Goal: Participate in discussion

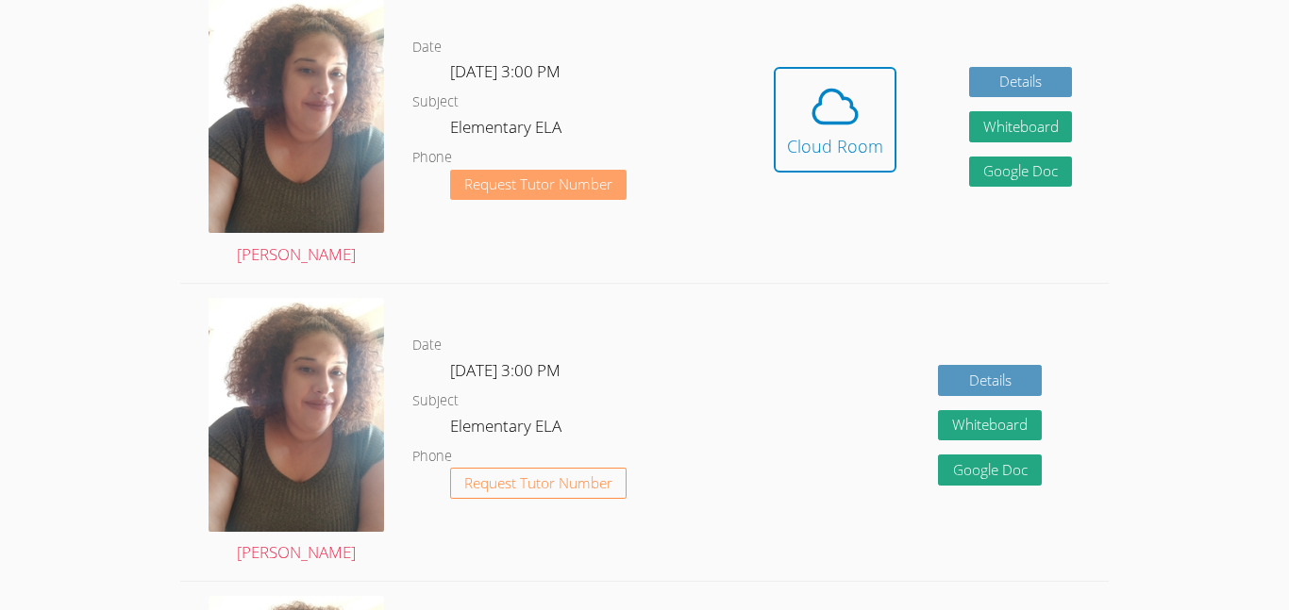
scroll to position [601, 0]
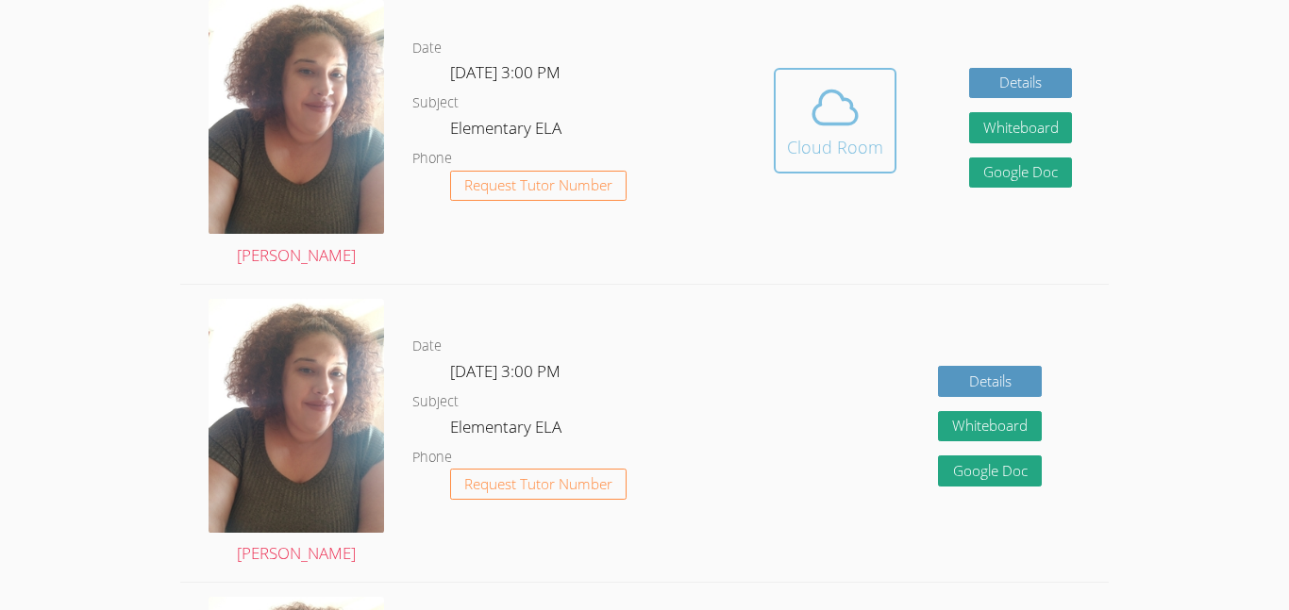
click at [793, 119] on span at bounding box center [835, 107] width 96 height 53
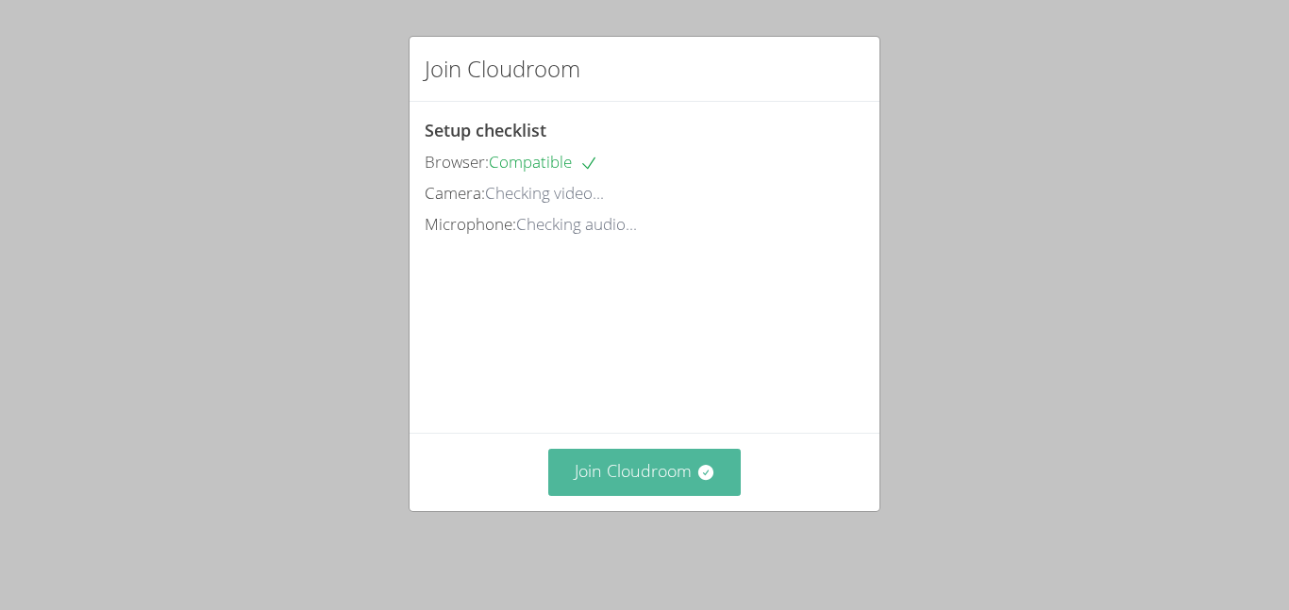
click at [654, 481] on button "Join Cloudroom" at bounding box center [644, 472] width 193 height 46
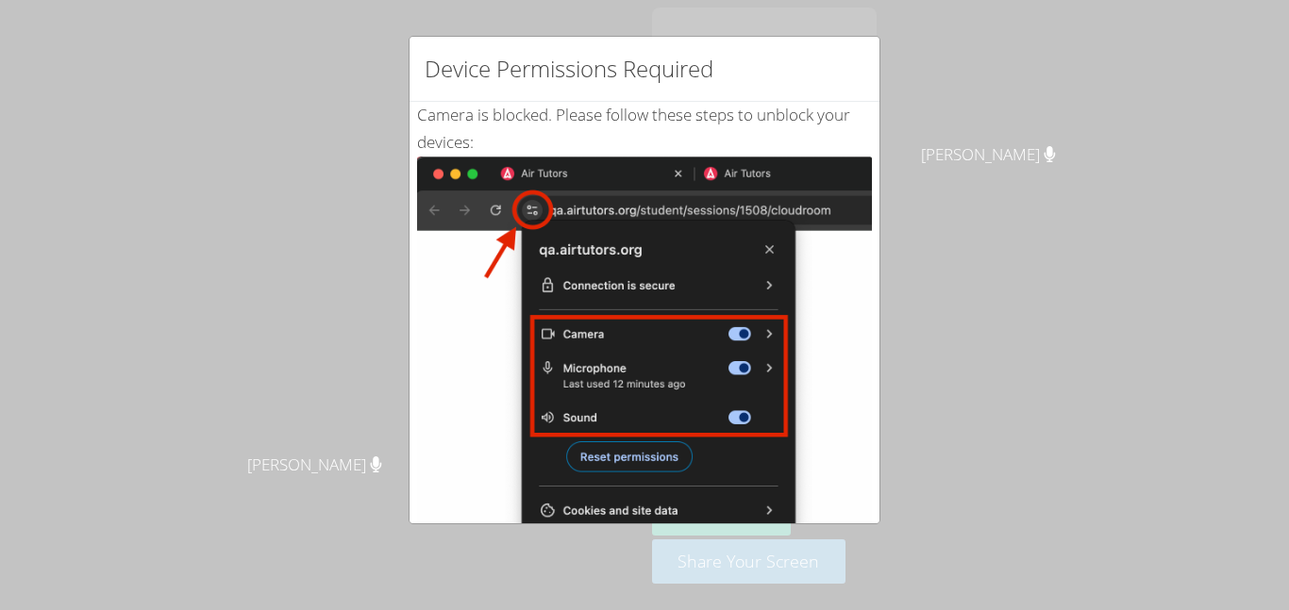
click at [665, 68] on h2 "Device Permissions Required" at bounding box center [569, 69] width 289 height 34
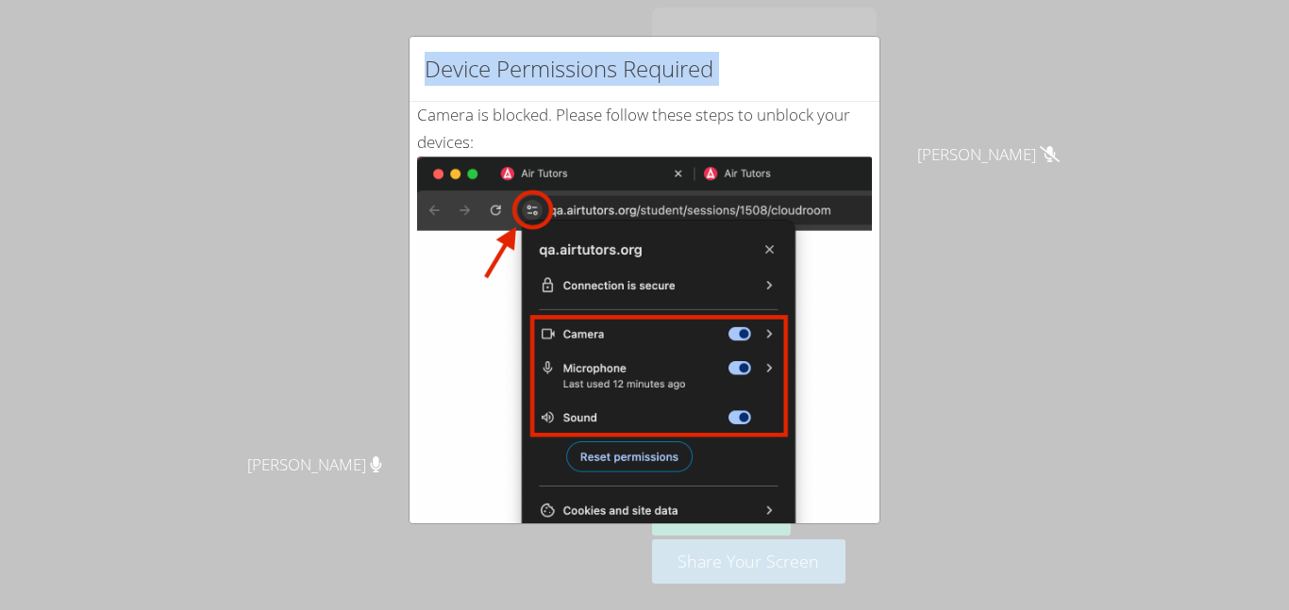
click at [441, 172] on img at bounding box center [644, 370] width 455 height 426
click at [434, 173] on img at bounding box center [644, 370] width 455 height 426
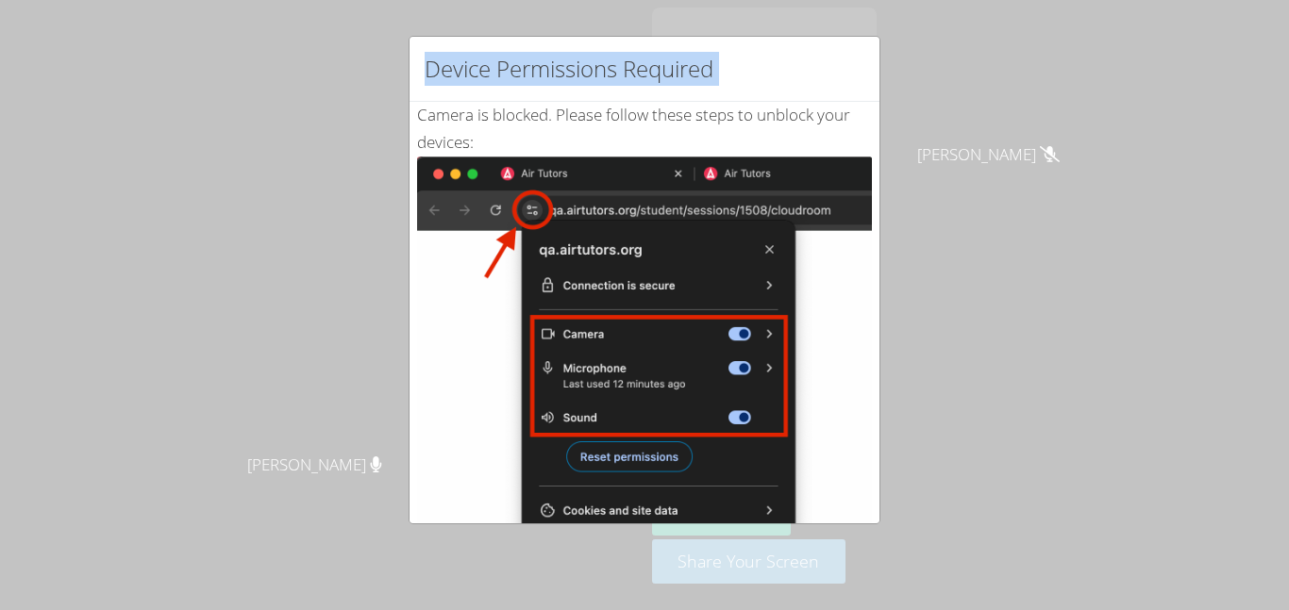
click at [434, 173] on img at bounding box center [644, 370] width 455 height 426
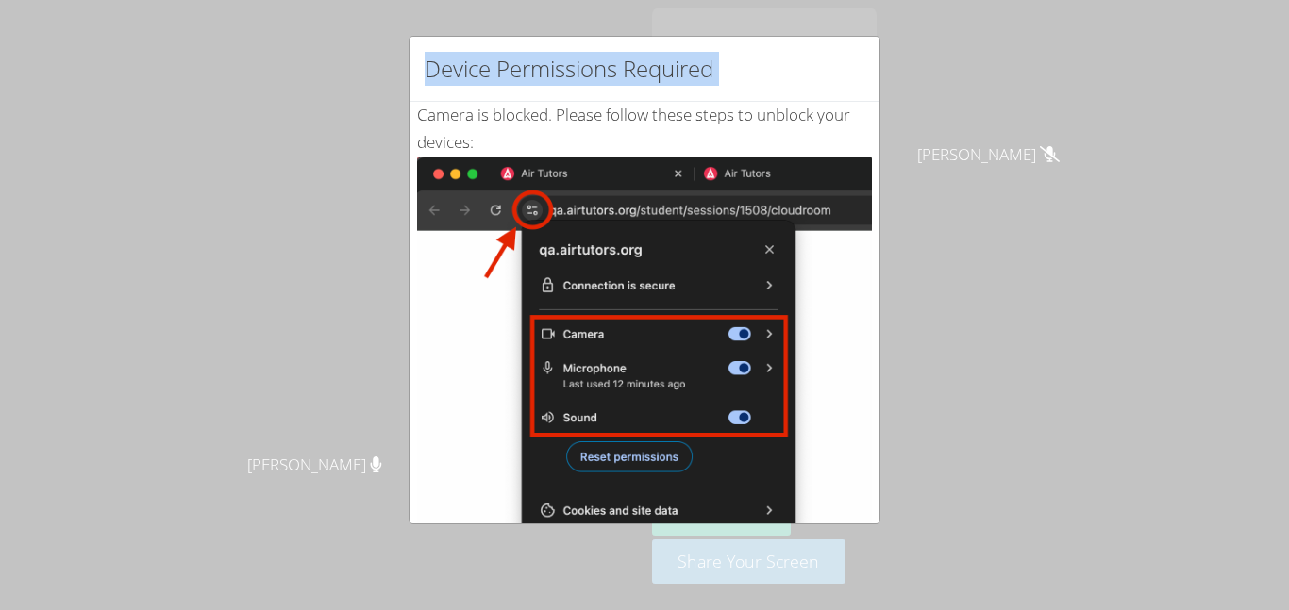
click at [434, 173] on img at bounding box center [644, 370] width 455 height 426
click at [429, 60] on h2 "Device Permissions Required" at bounding box center [569, 69] width 289 height 34
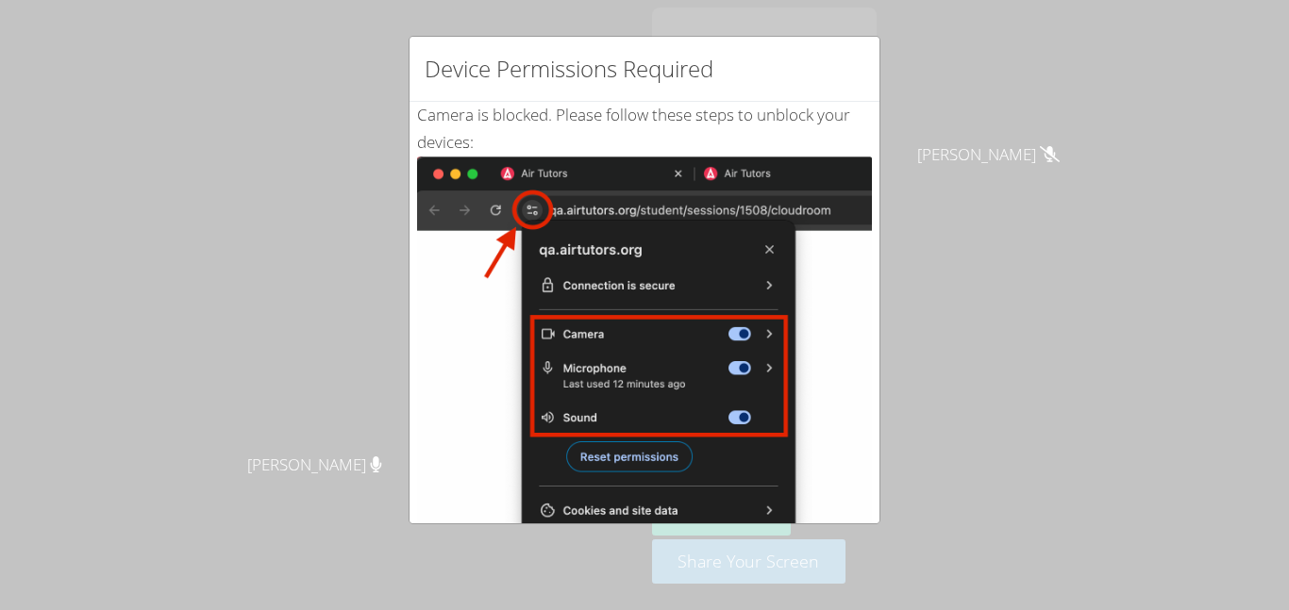
click at [498, 79] on h2 "Device Permissions Required" at bounding box center [569, 69] width 289 height 34
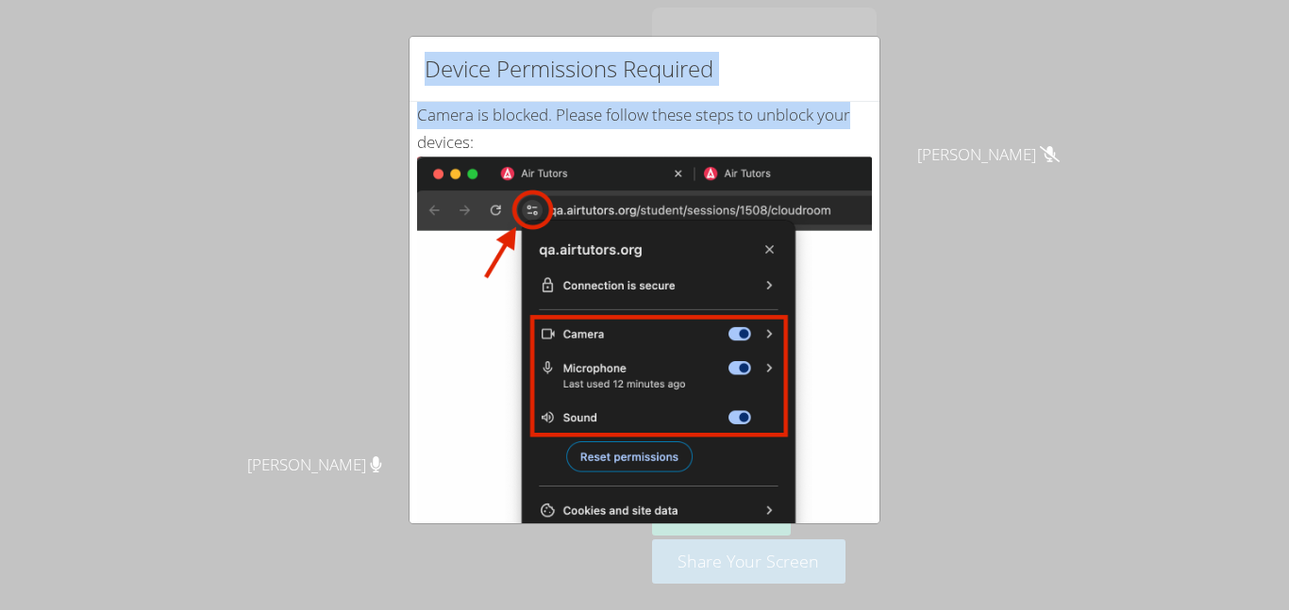
drag, startPoint x: 430, startPoint y: 65, endPoint x: 916, endPoint y: 113, distance: 488.3
click at [916, 113] on div "Device Permissions Required Camera is blocked . Please follow these steps to un…" at bounding box center [644, 305] width 1289 height 610
click at [393, 309] on div "Device Permissions Required Camera is blocked . Please follow these steps to un…" at bounding box center [644, 305] width 1289 height 610
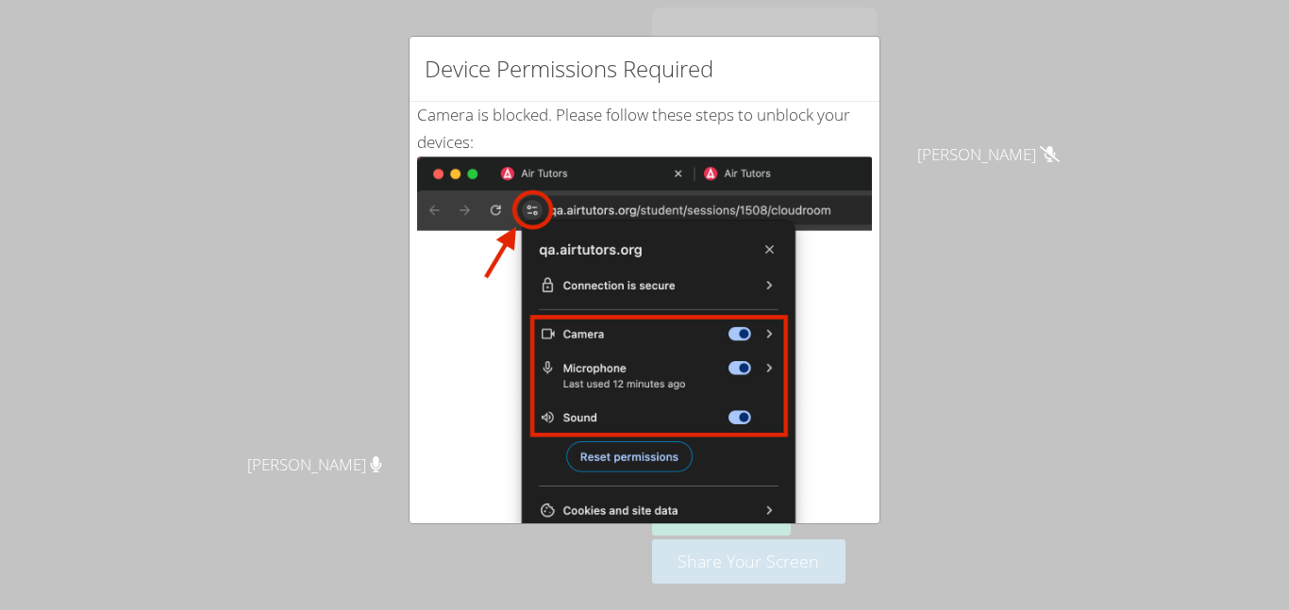
click at [537, 414] on img at bounding box center [644, 370] width 455 height 426
click at [536, 414] on img at bounding box center [644, 370] width 455 height 426
click at [534, 414] on img at bounding box center [644, 370] width 455 height 426
click at [536, 414] on img at bounding box center [644, 370] width 455 height 426
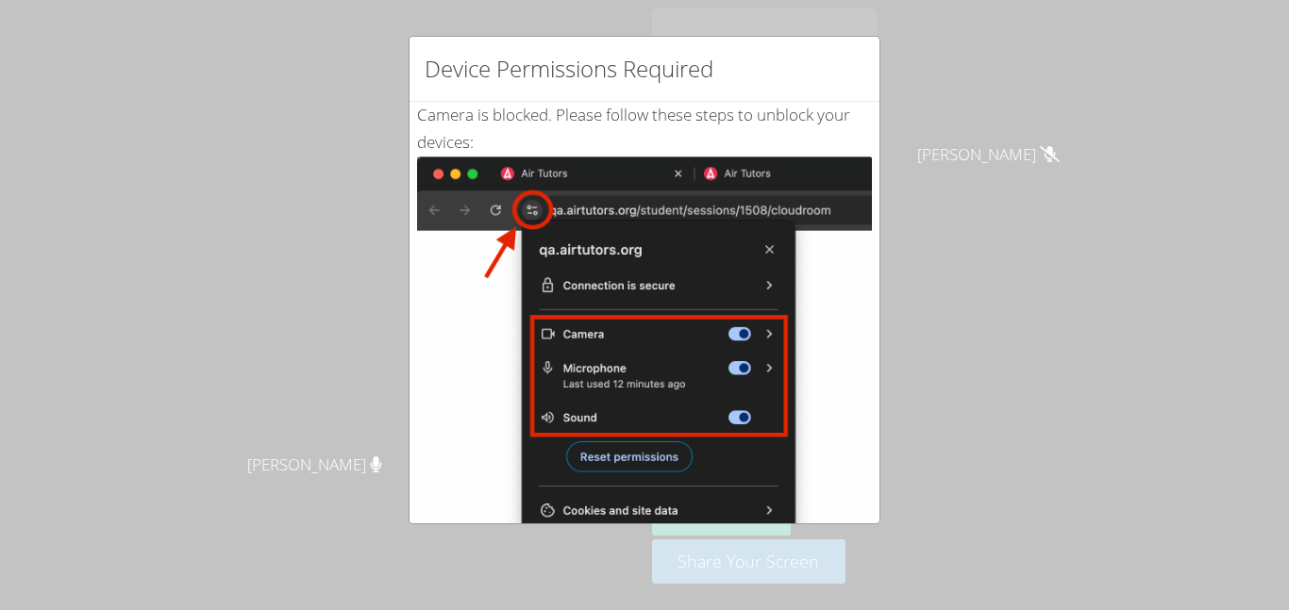
click at [536, 414] on img at bounding box center [644, 370] width 455 height 426
click at [982, 106] on div "Device Permissions Required Camera is blocked . Please follow these steps to un…" at bounding box center [644, 305] width 1289 height 610
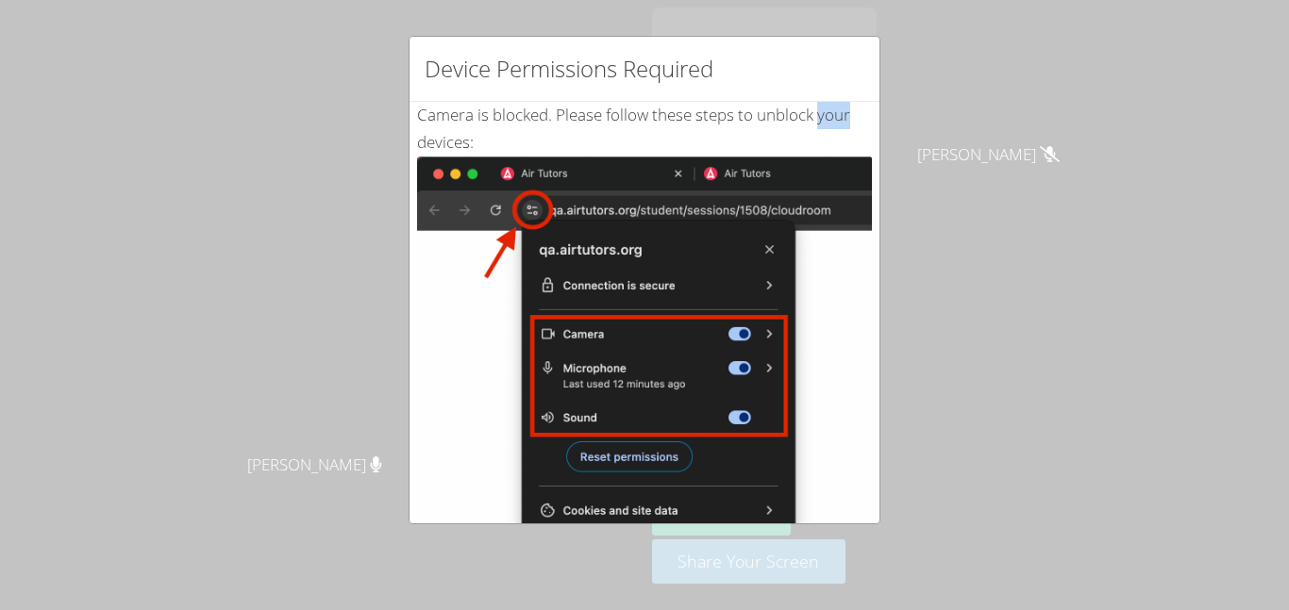
click at [982, 106] on div "Device Permissions Required Camera is blocked . Please follow these steps to un…" at bounding box center [644, 305] width 1289 height 610
click at [707, 90] on div "Device Permissions Required" at bounding box center [644, 69] width 470 height 65
click at [484, 165] on img at bounding box center [644, 370] width 455 height 426
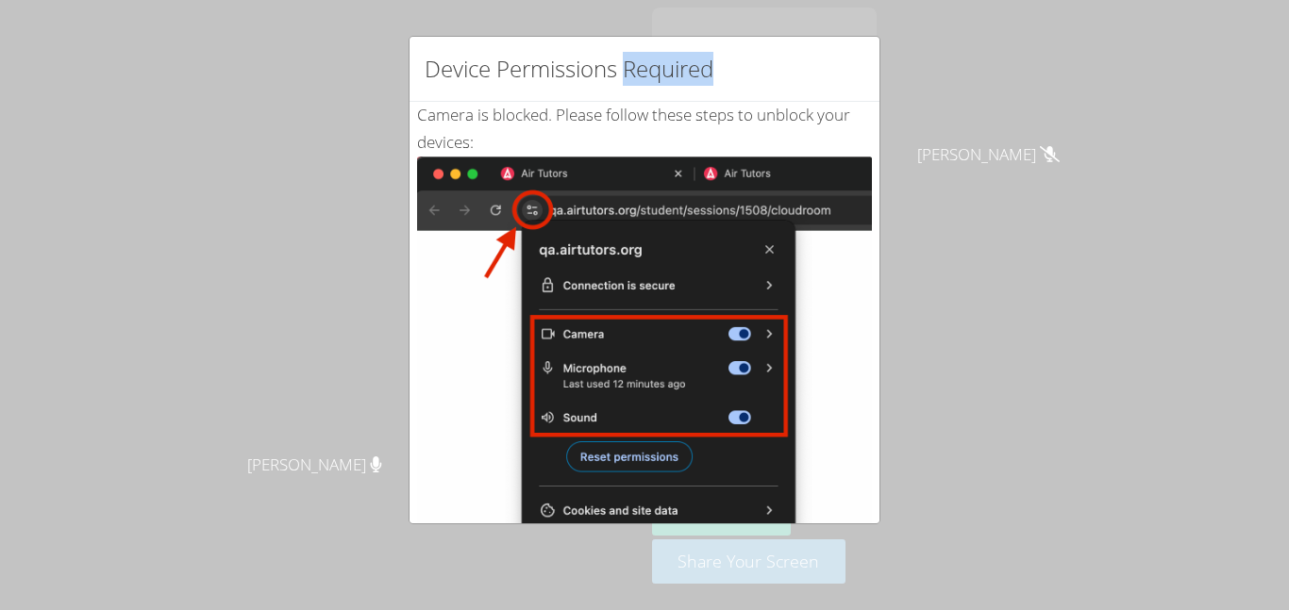
click at [484, 165] on img at bounding box center [644, 370] width 455 height 426
click at [484, 166] on img at bounding box center [644, 370] width 455 height 426
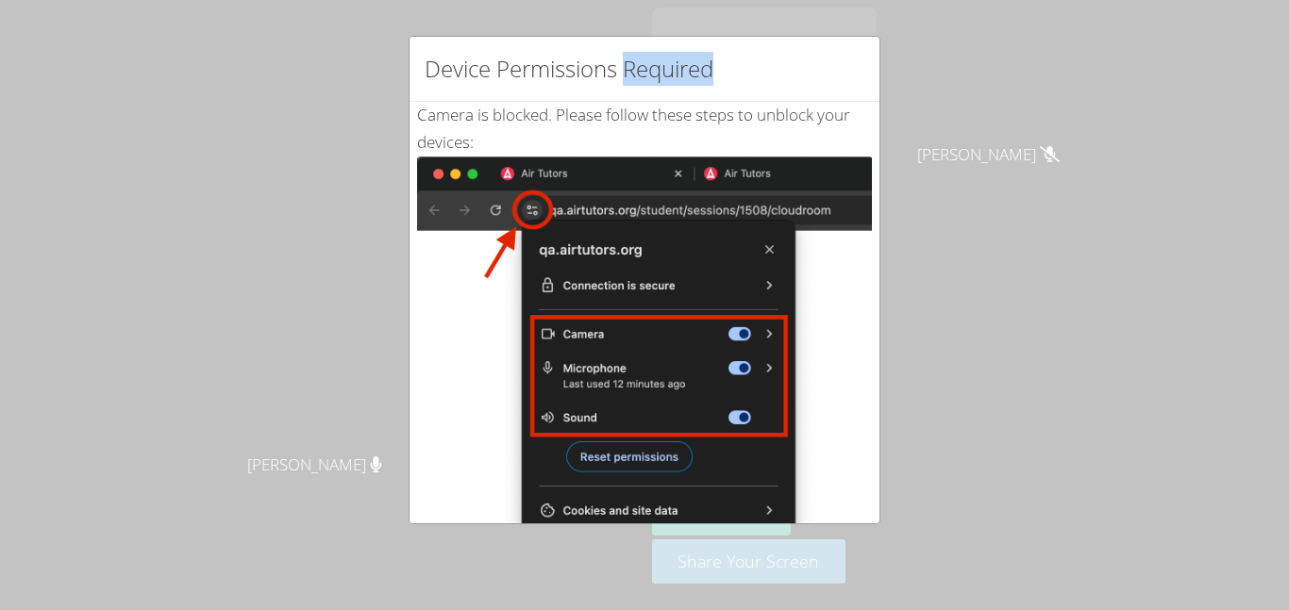
click at [484, 166] on img at bounding box center [644, 370] width 455 height 426
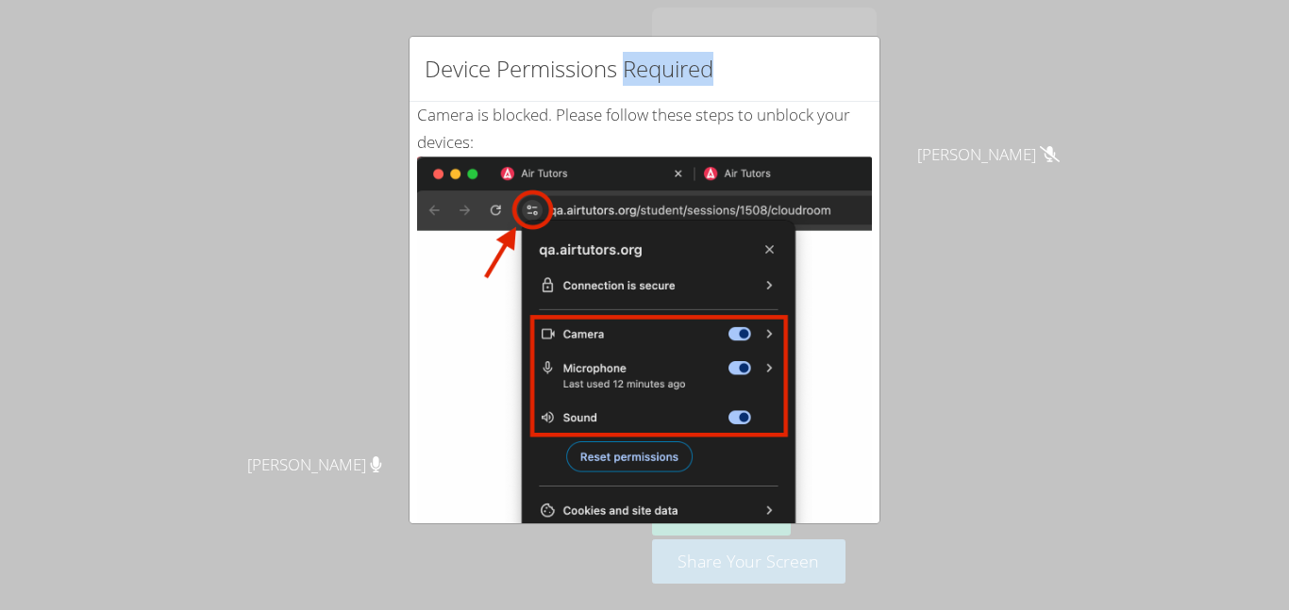
click at [484, 166] on img at bounding box center [644, 370] width 455 height 426
drag, startPoint x: 484, startPoint y: 166, endPoint x: 532, endPoint y: 366, distance: 205.7
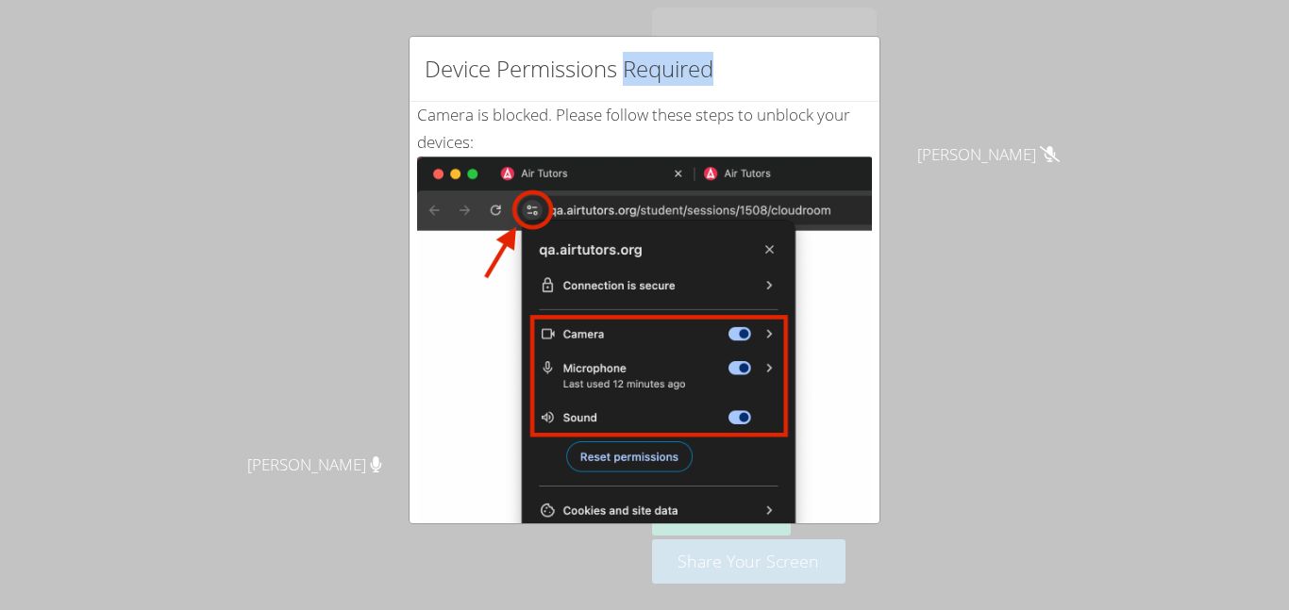
click at [532, 366] on img at bounding box center [644, 370] width 455 height 426
click at [535, 377] on img at bounding box center [644, 370] width 455 height 426
click at [436, 431] on img at bounding box center [644, 370] width 455 height 426
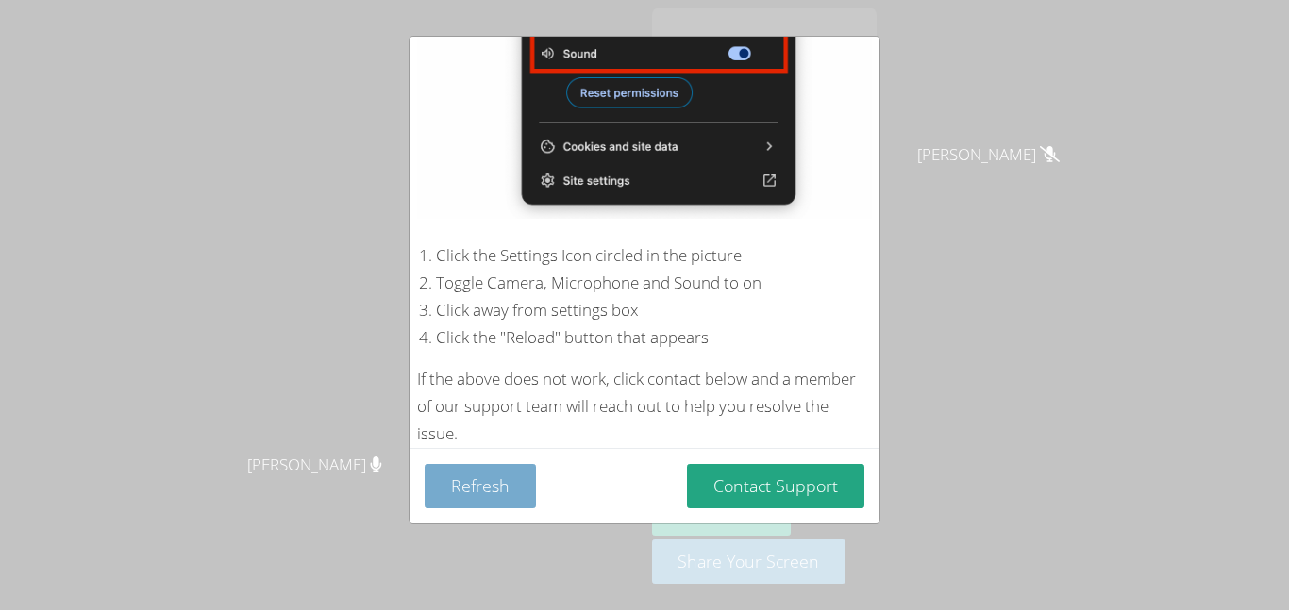
click at [455, 478] on button "Refresh" at bounding box center [480, 486] width 111 height 44
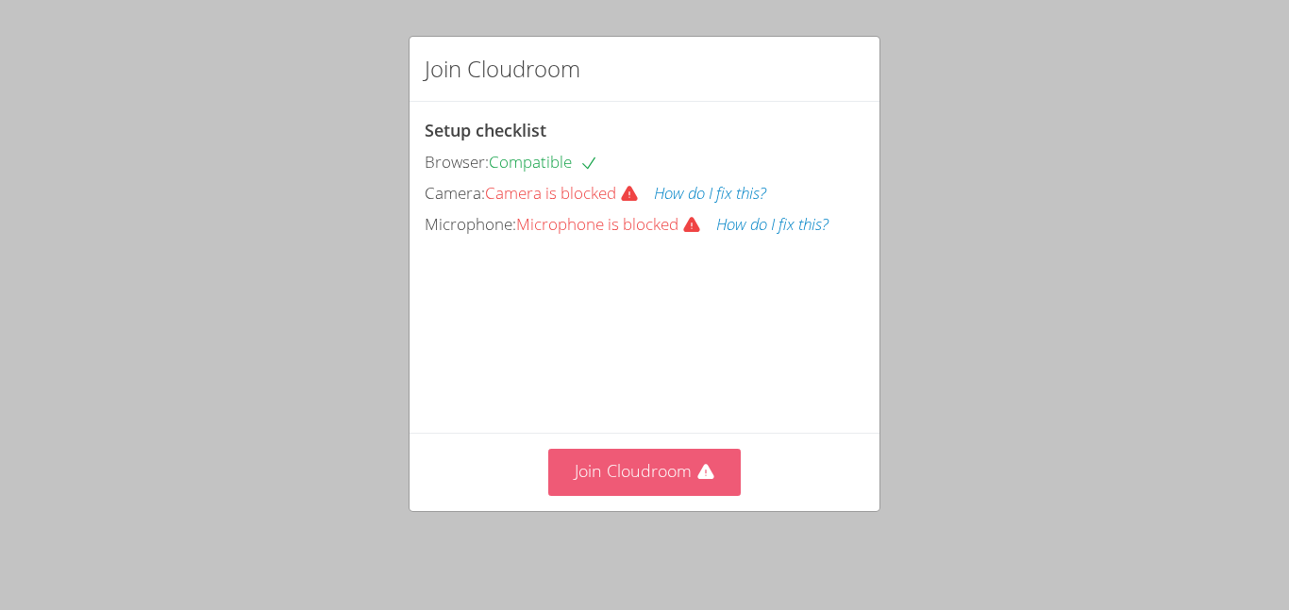
click at [612, 495] on button "Join Cloudroom" at bounding box center [644, 472] width 193 height 46
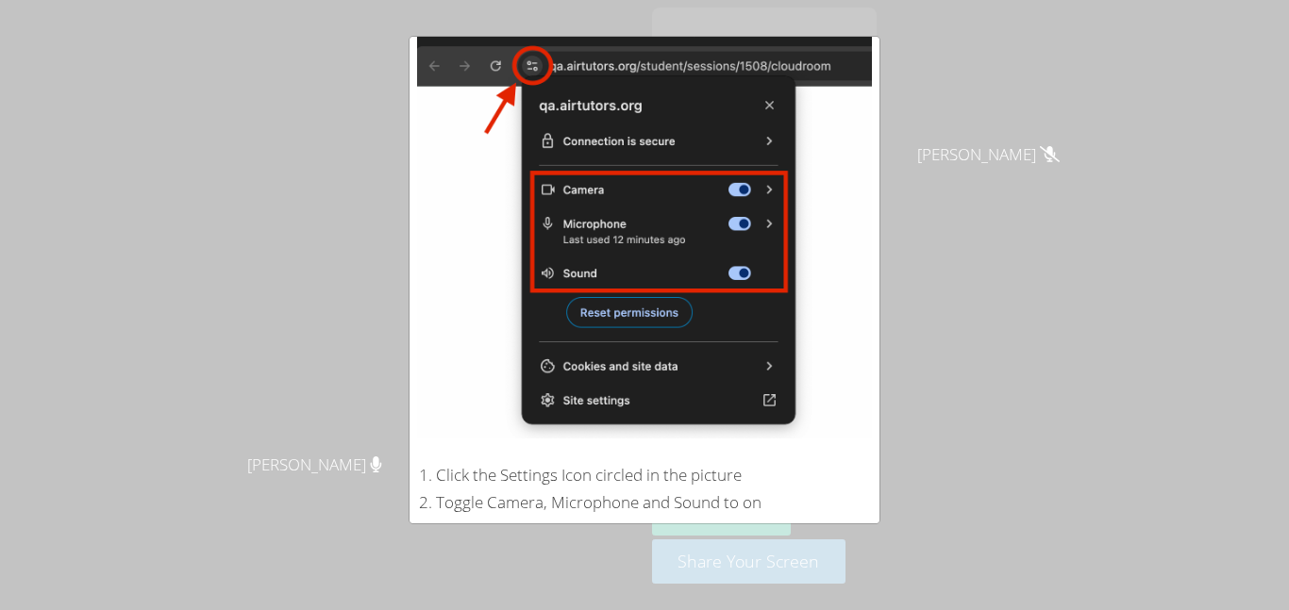
scroll to position [364, 0]
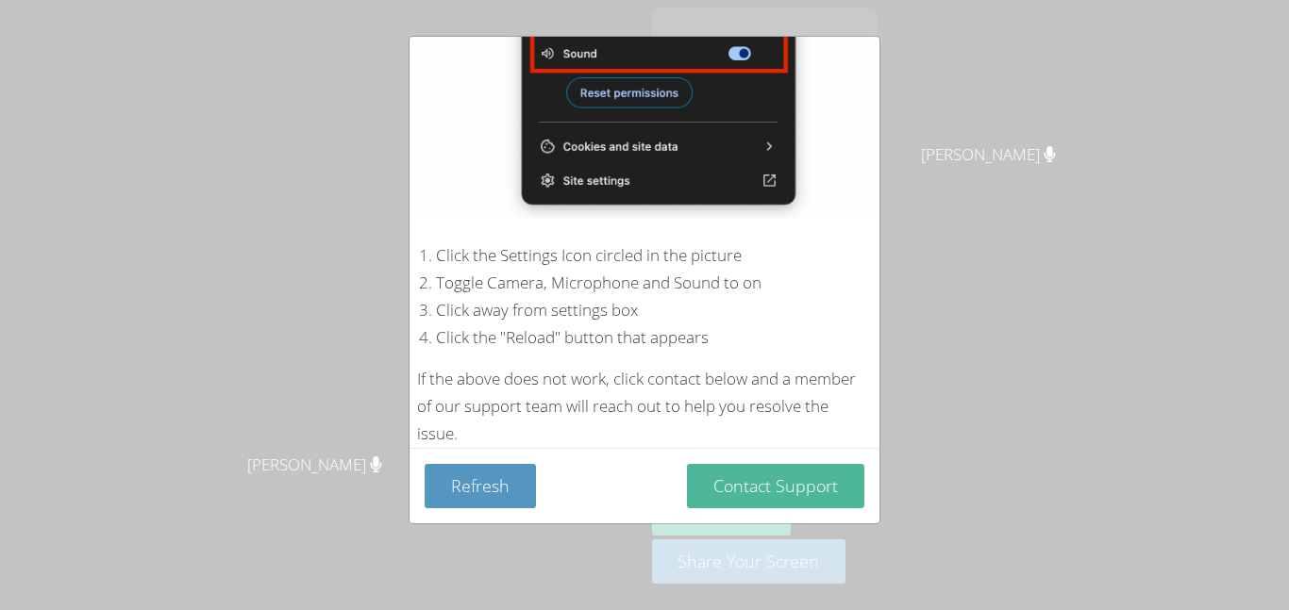
click at [778, 498] on button "Contact Support" at bounding box center [775, 486] width 177 height 44
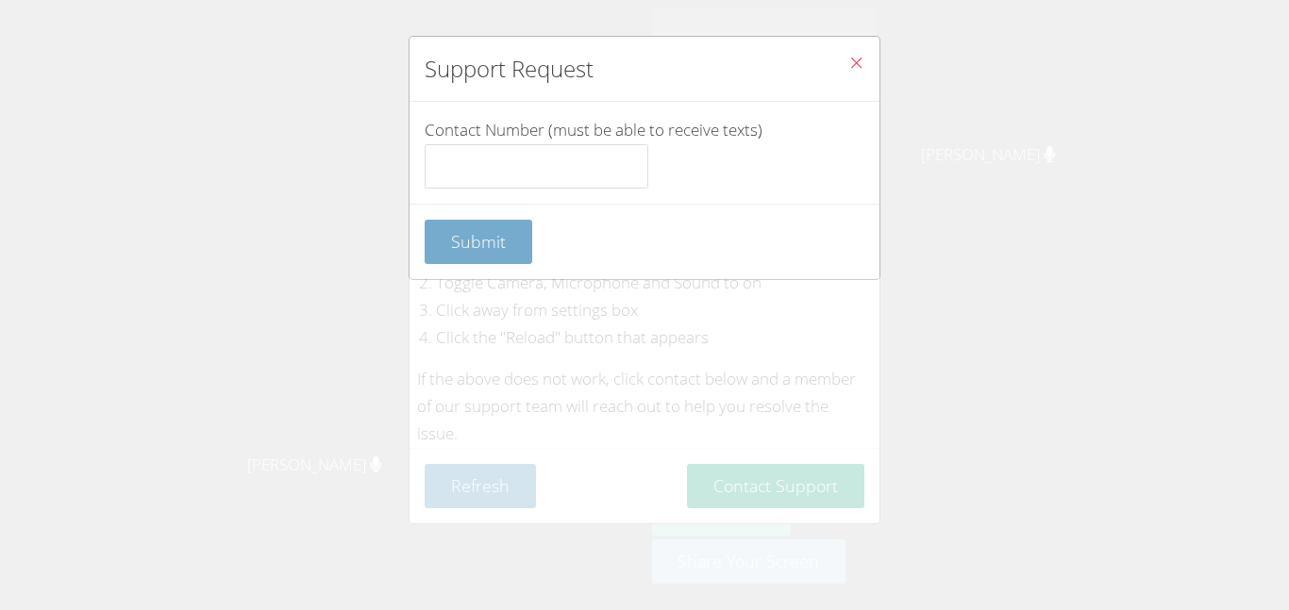
click at [465, 247] on span "Submit" at bounding box center [478, 241] width 55 height 23
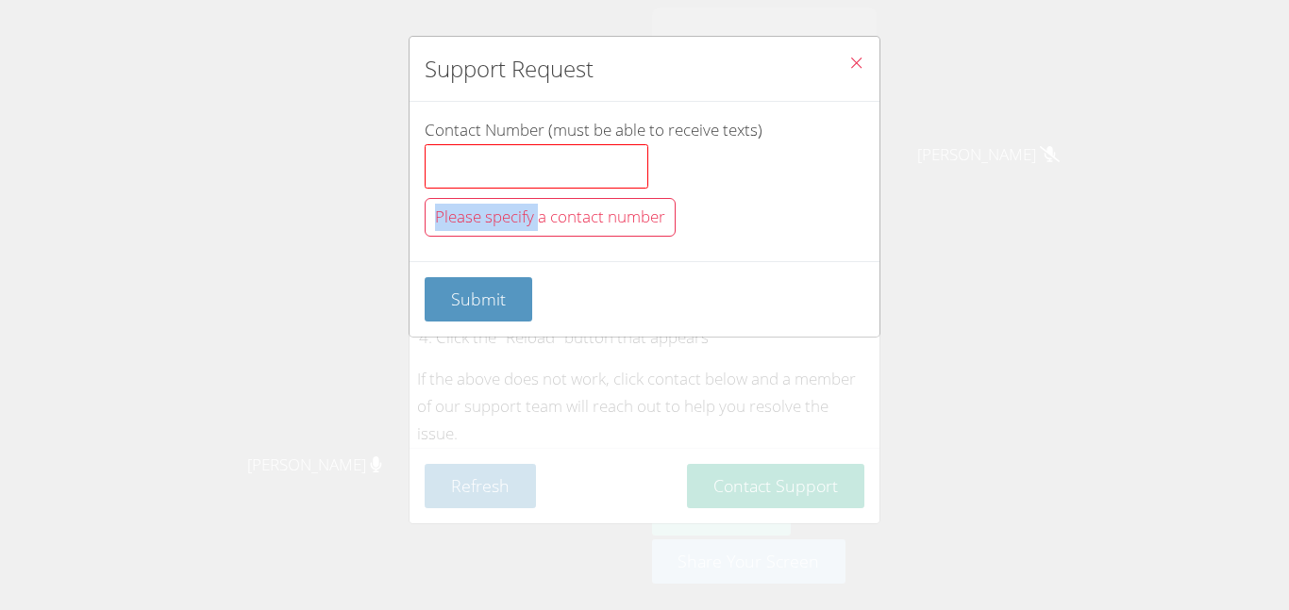
drag, startPoint x: 541, startPoint y: 222, endPoint x: 535, endPoint y: 183, distance: 39.1
click at [535, 183] on div "Contact Number (must be able to receive texts) Please specify a contact number" at bounding box center [645, 181] width 440 height 129
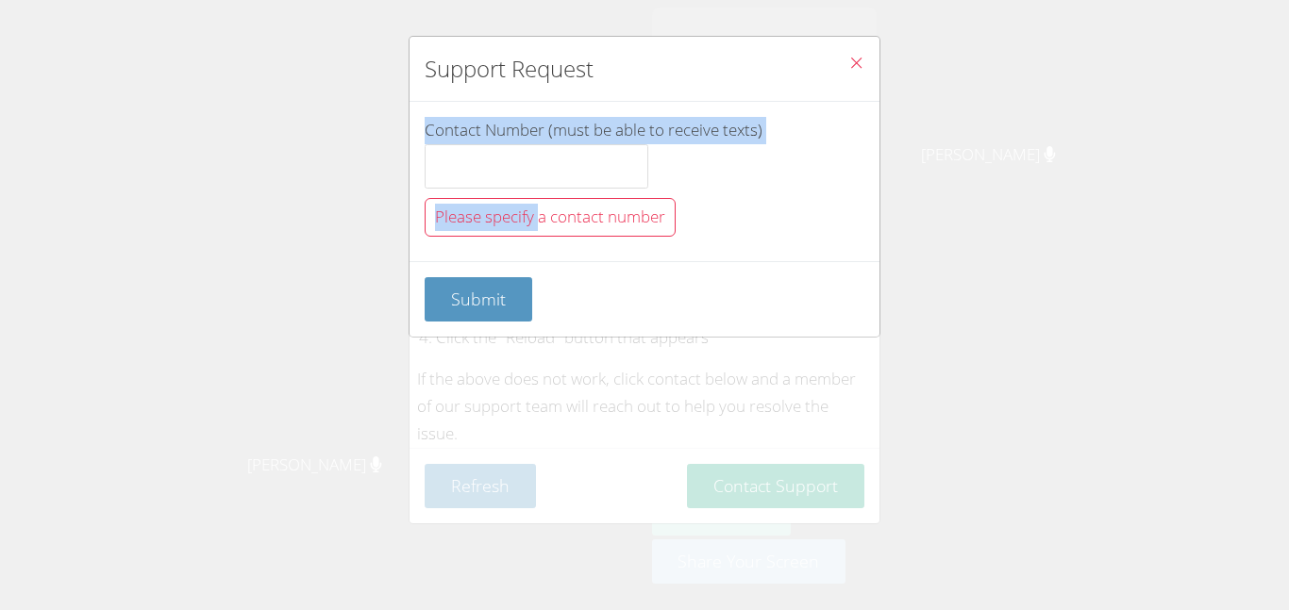
click at [853, 68] on icon "Close" at bounding box center [856, 63] width 16 height 16
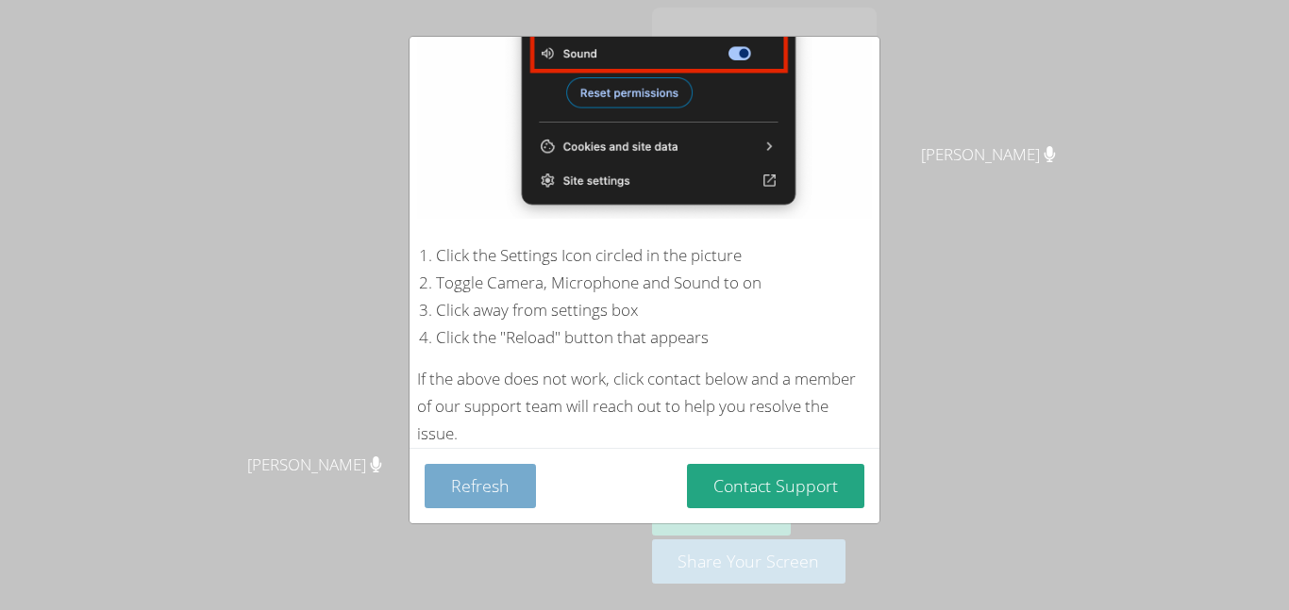
click at [436, 489] on button "Refresh" at bounding box center [480, 486] width 111 height 44
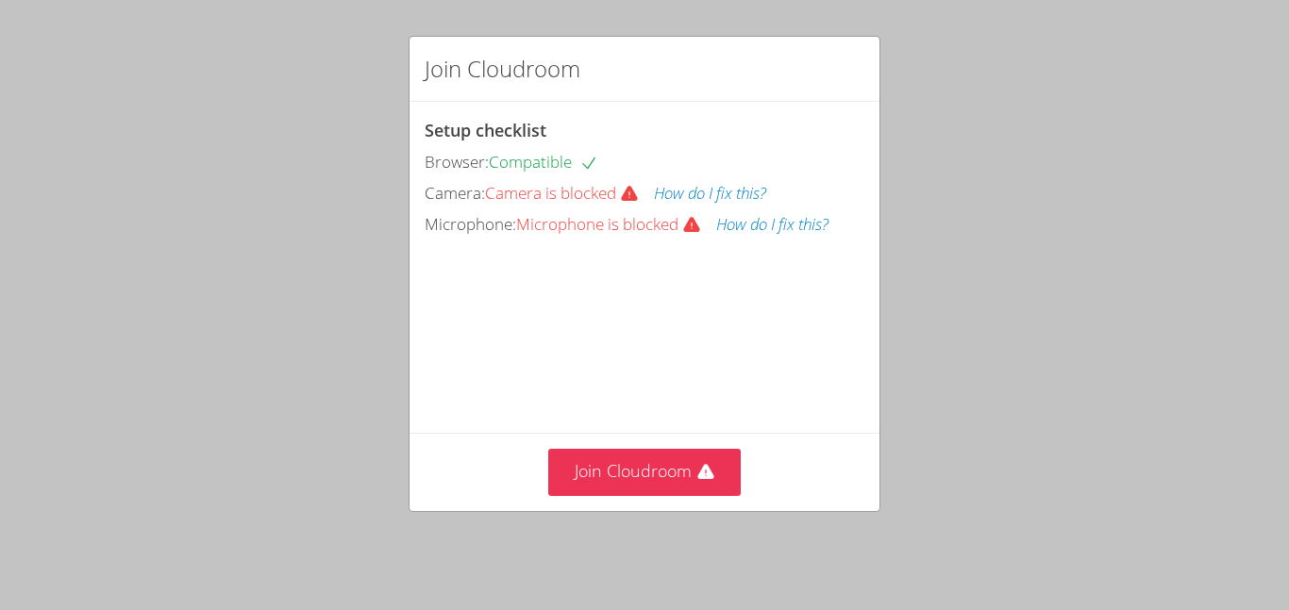
click at [572, 508] on div "Join Cloudroom" at bounding box center [644, 471] width 470 height 77
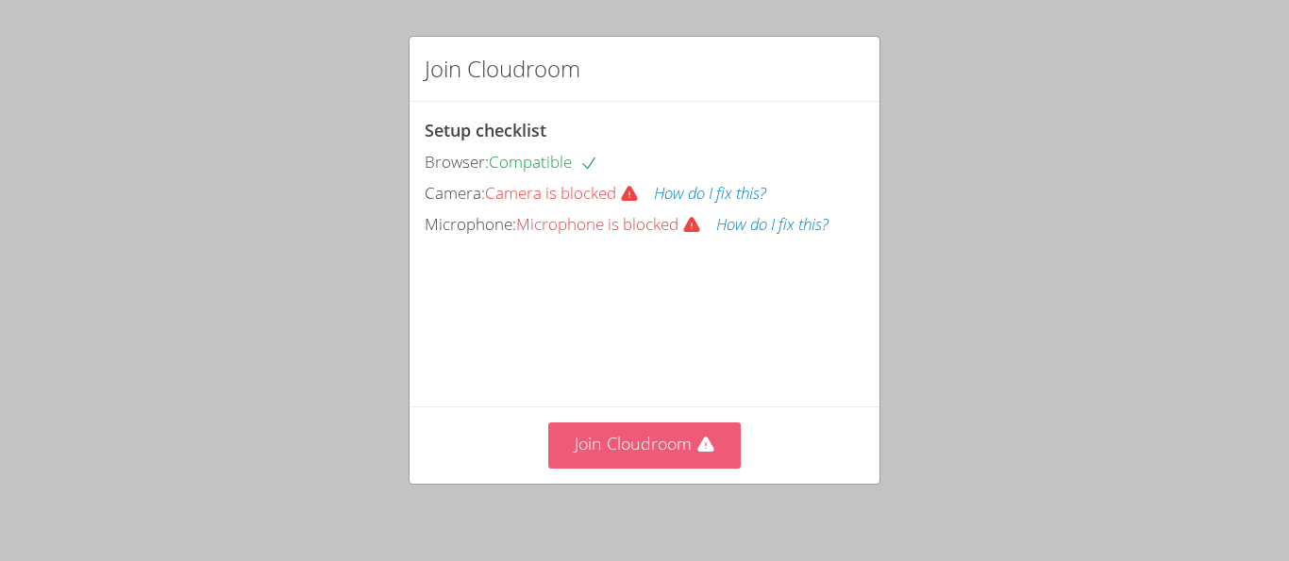
click at [573, 450] on button "Join Cloudroom" at bounding box center [644, 446] width 193 height 46
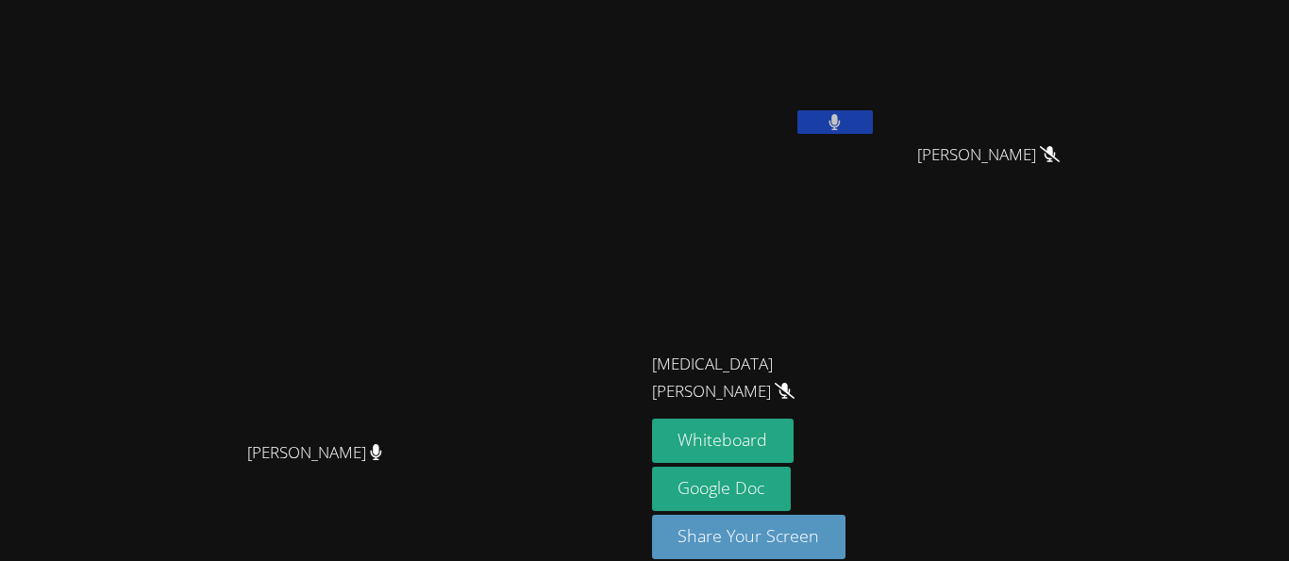
click at [873, 133] on button at bounding box center [834, 122] width 75 height 24
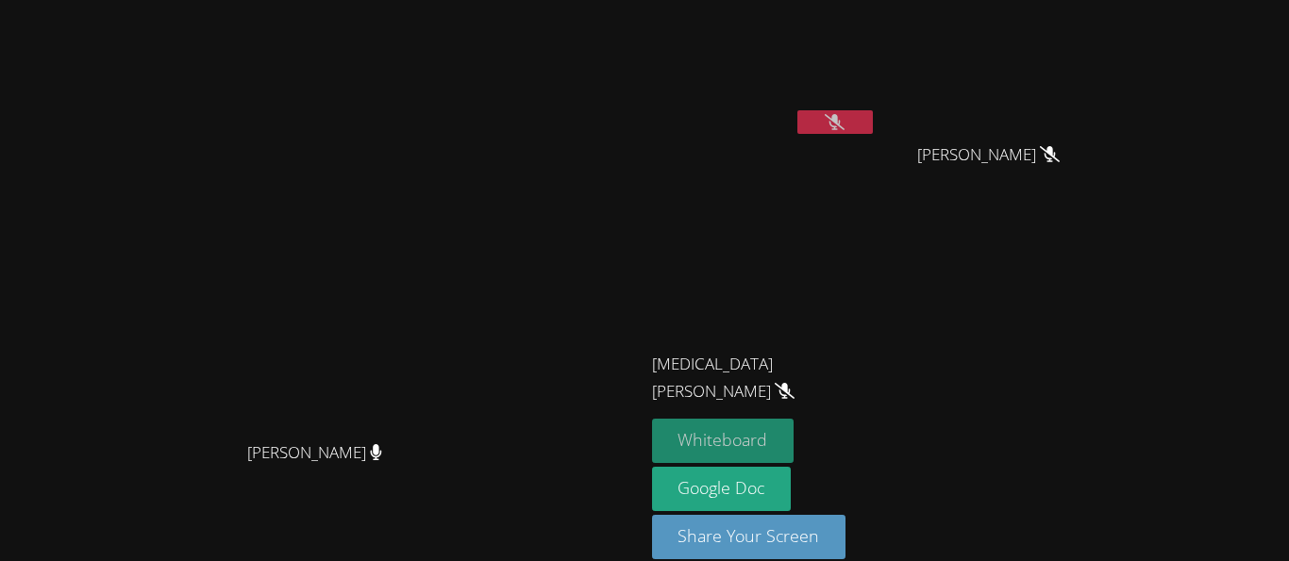
click at [794, 434] on button "Whiteboard" at bounding box center [723, 441] width 142 height 44
click at [844, 114] on icon at bounding box center [835, 122] width 20 height 16
click at [873, 133] on button at bounding box center [834, 122] width 75 height 24
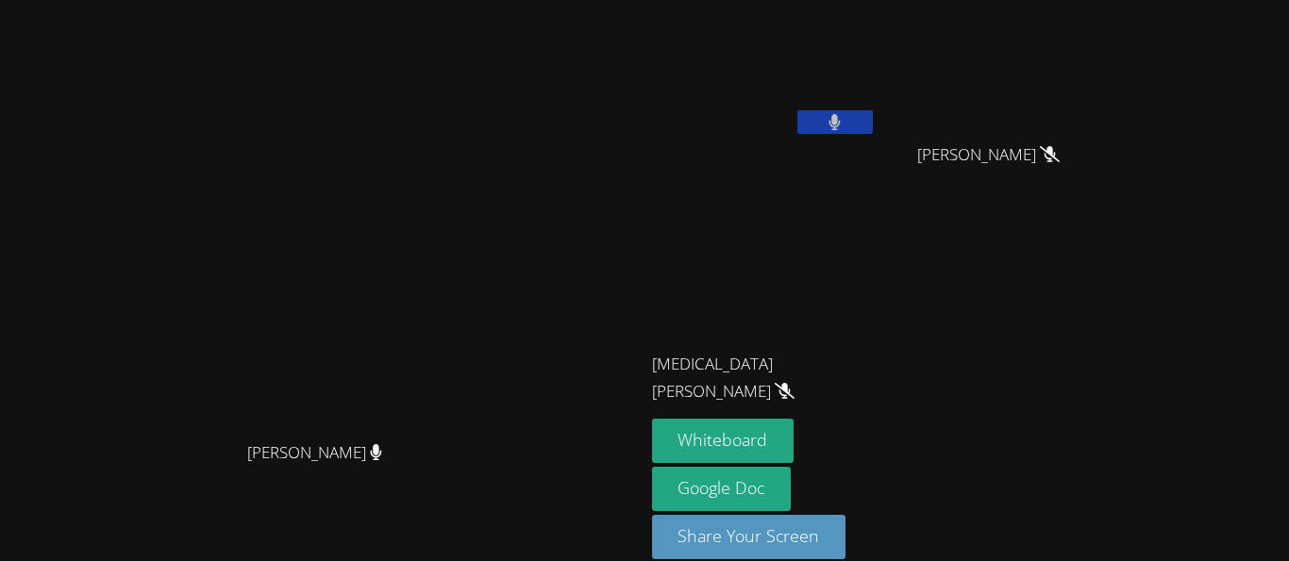
click at [876, 79] on video at bounding box center [764, 71] width 225 height 126
click at [876, 130] on video at bounding box center [764, 71] width 225 height 126
click at [876, 42] on video at bounding box center [764, 71] width 225 height 126
click at [876, 77] on video at bounding box center [764, 71] width 225 height 126
click at [876, 78] on video at bounding box center [764, 71] width 225 height 126
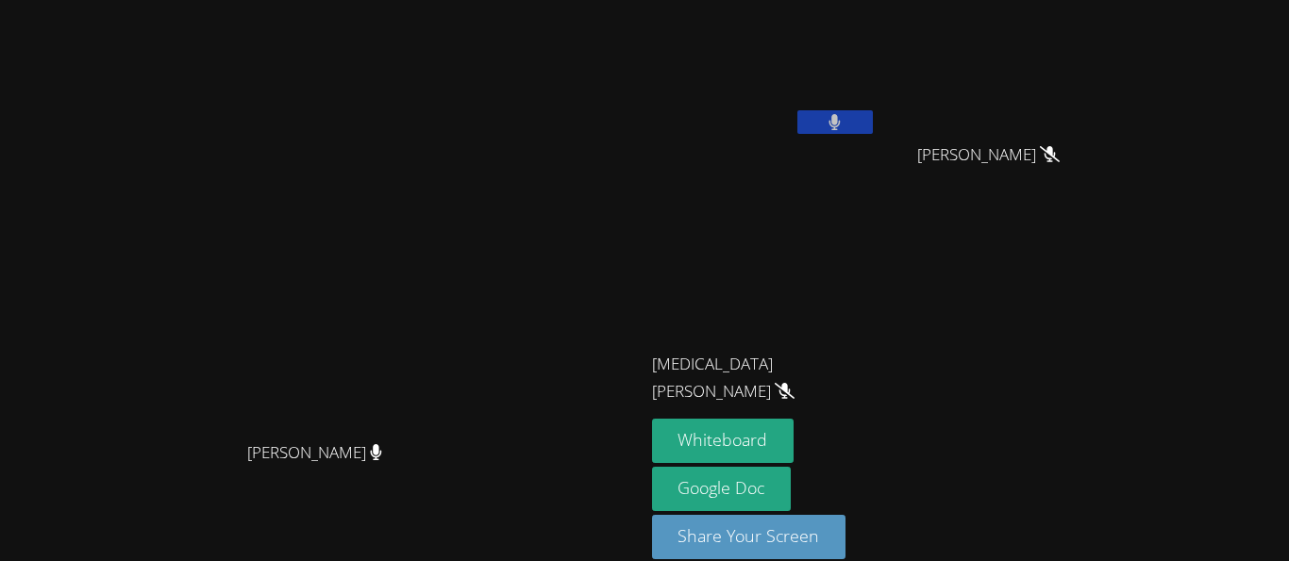
click at [876, 56] on video at bounding box center [764, 71] width 225 height 126
click at [876, 102] on video at bounding box center [764, 71] width 225 height 126
click at [844, 118] on icon at bounding box center [835, 122] width 20 height 16
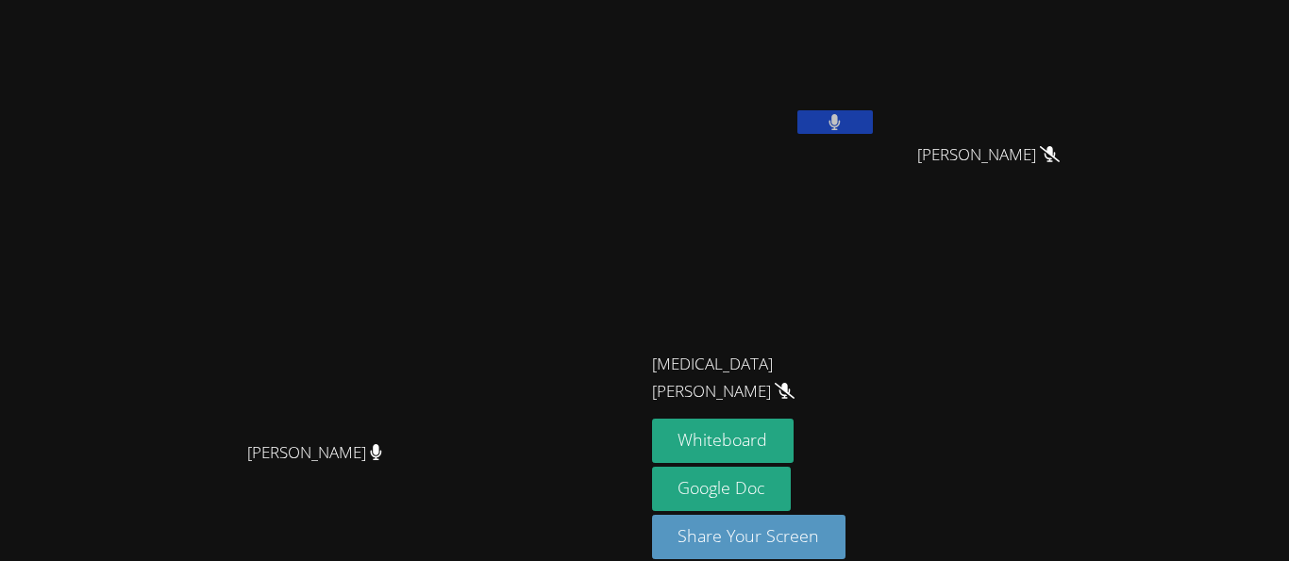
click at [841, 122] on icon at bounding box center [834, 122] width 11 height 16
click at [873, 113] on button at bounding box center [834, 122] width 75 height 24
click at [873, 125] on button at bounding box center [834, 122] width 75 height 24
click at [844, 115] on icon at bounding box center [835, 122] width 20 height 16
click at [873, 115] on button at bounding box center [834, 122] width 75 height 24
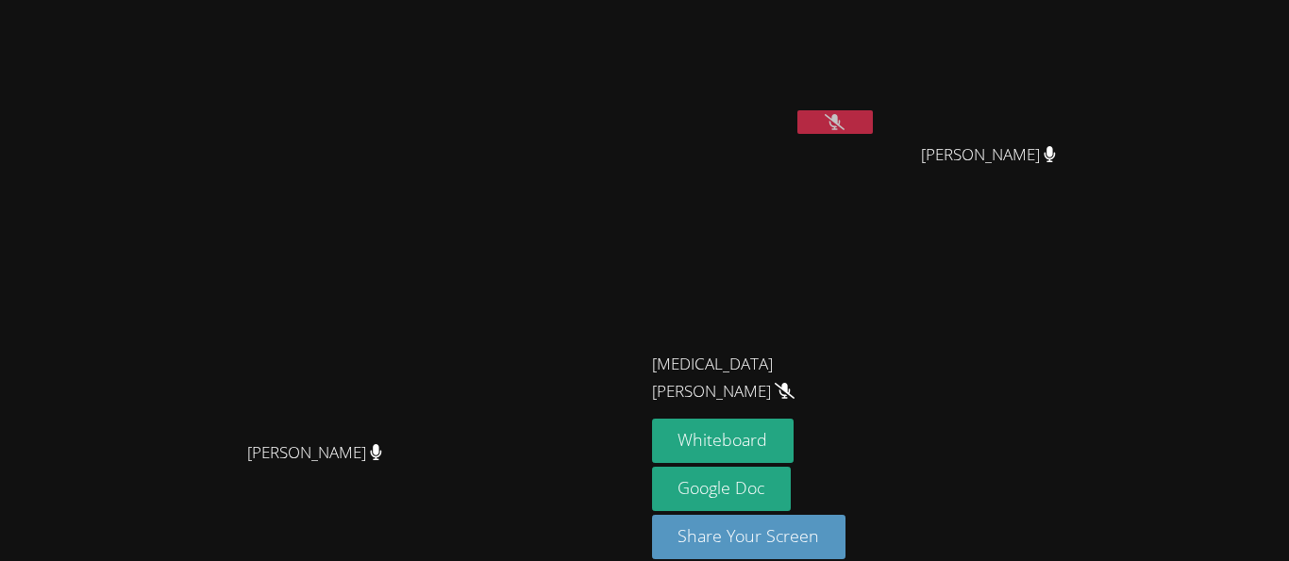
click at [844, 118] on icon at bounding box center [835, 122] width 20 height 16
click at [841, 118] on icon at bounding box center [834, 122] width 11 height 16
click at [463, 122] on video at bounding box center [321, 255] width 283 height 354
click at [873, 114] on button at bounding box center [834, 122] width 75 height 24
click at [876, 35] on video at bounding box center [764, 71] width 225 height 126
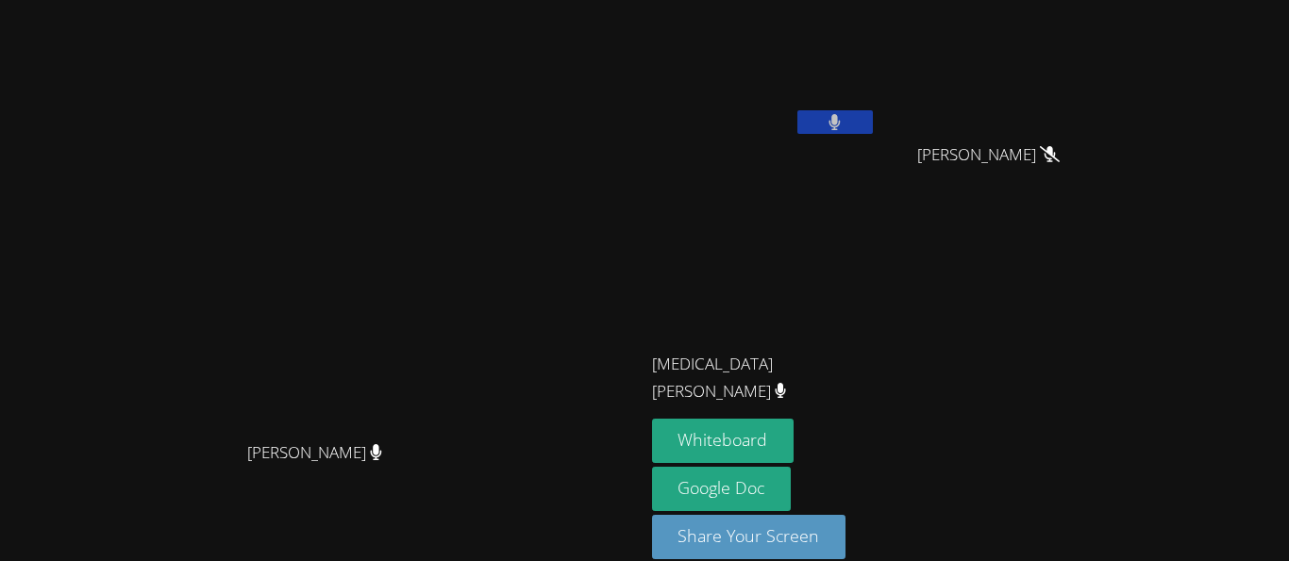
click at [876, 35] on video at bounding box center [764, 71] width 225 height 126
click at [876, 46] on video at bounding box center [764, 71] width 225 height 126
click at [876, 49] on video at bounding box center [764, 71] width 225 height 126
click at [876, 50] on video at bounding box center [764, 71] width 225 height 126
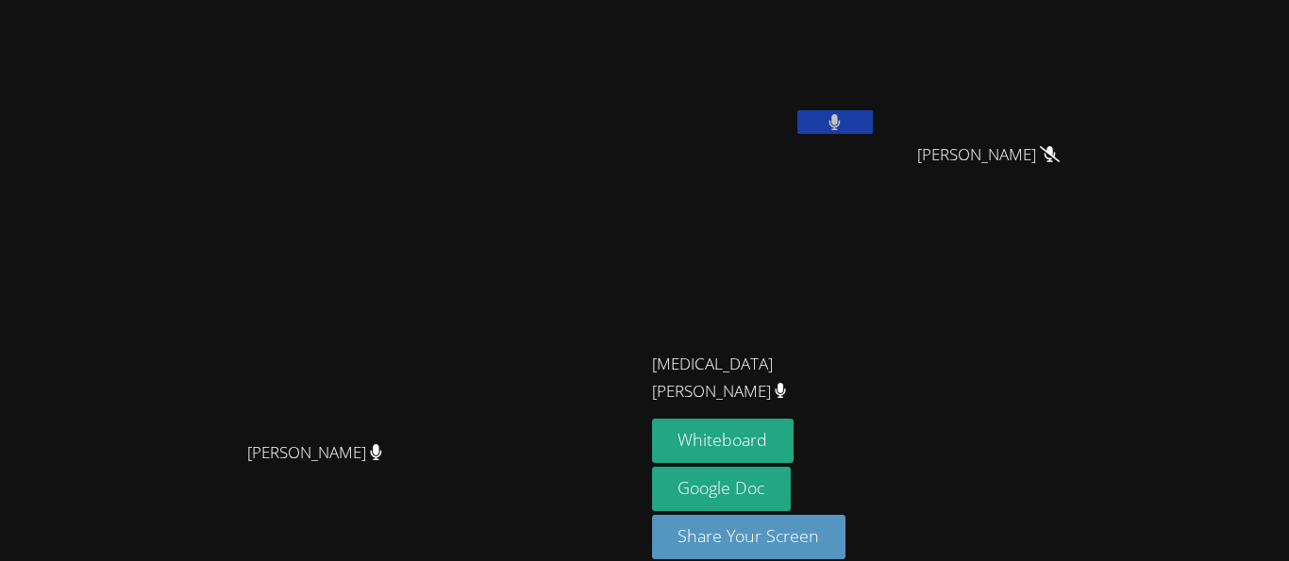
click at [876, 50] on video at bounding box center [764, 71] width 225 height 126
click at [876, 49] on video at bounding box center [764, 71] width 225 height 126
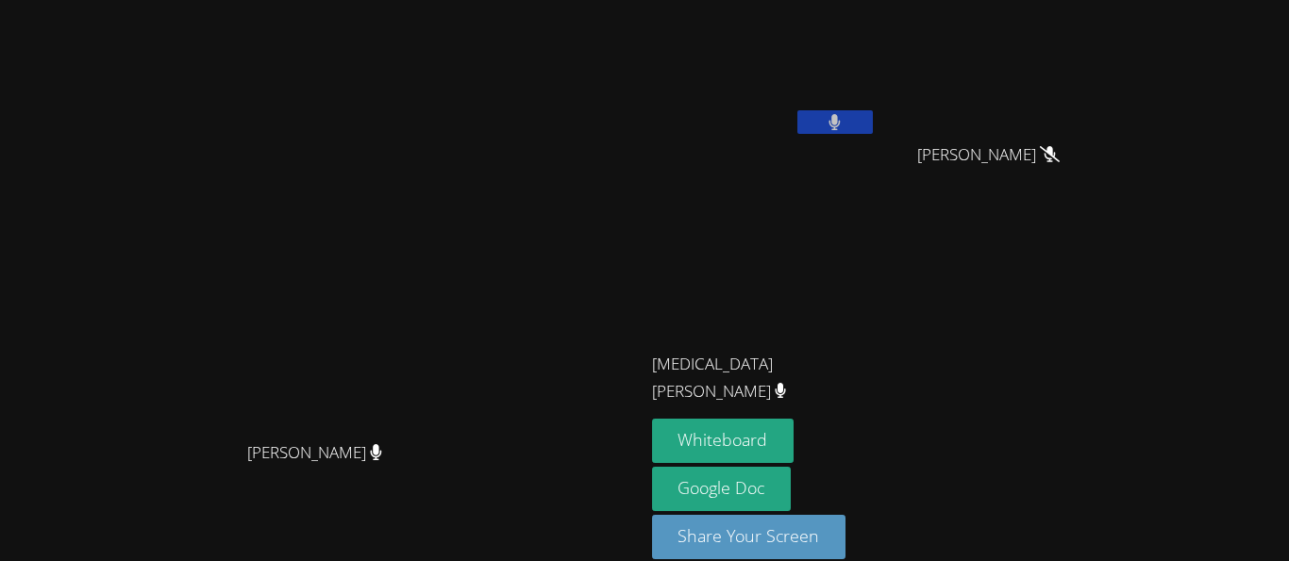
click at [876, 49] on video at bounding box center [764, 71] width 225 height 126
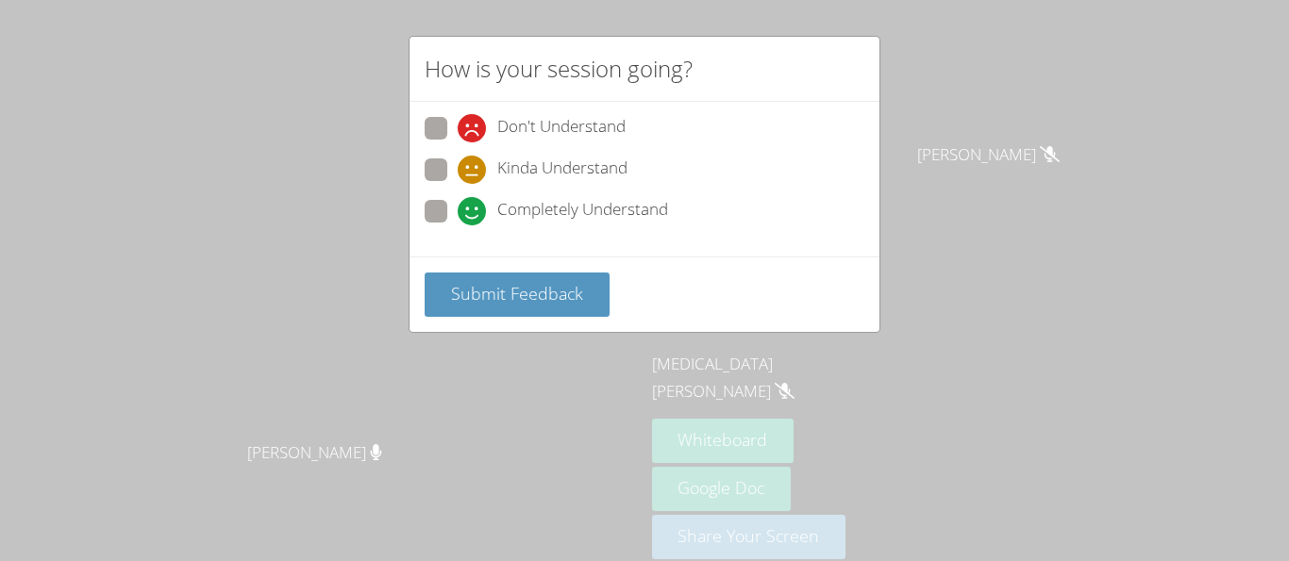
click at [458, 225] on span at bounding box center [458, 225] width 0 height 0
click at [458, 216] on input "Completely Understand" at bounding box center [466, 208] width 16 height 16
radio input "true"
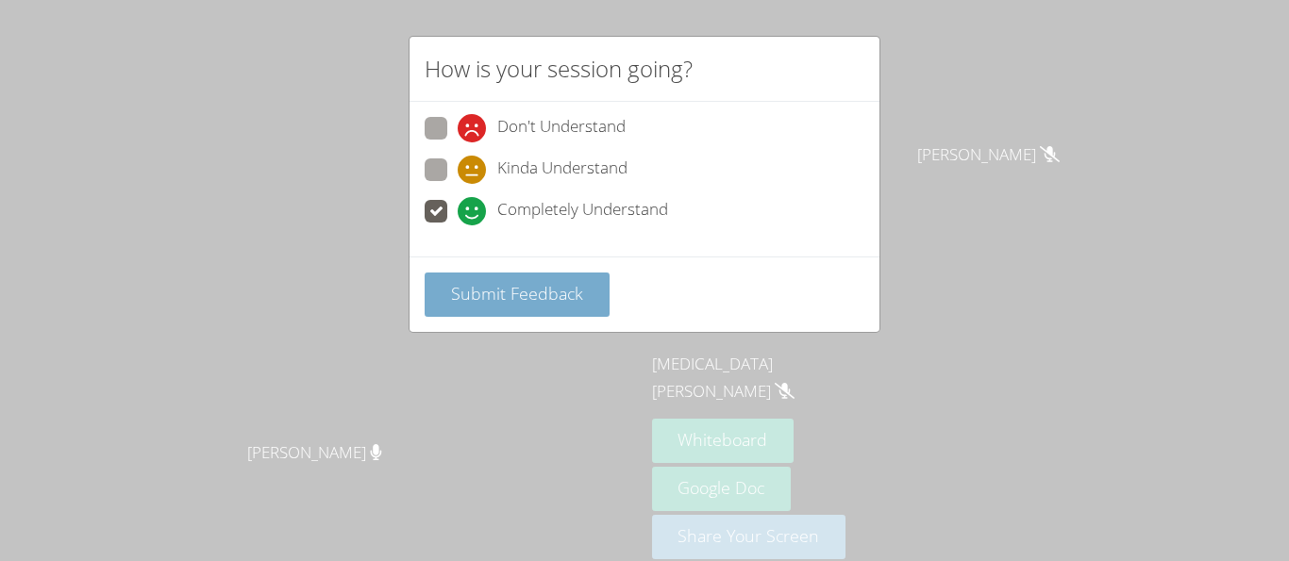
click at [489, 282] on span "Submit Feedback" at bounding box center [517, 293] width 132 height 23
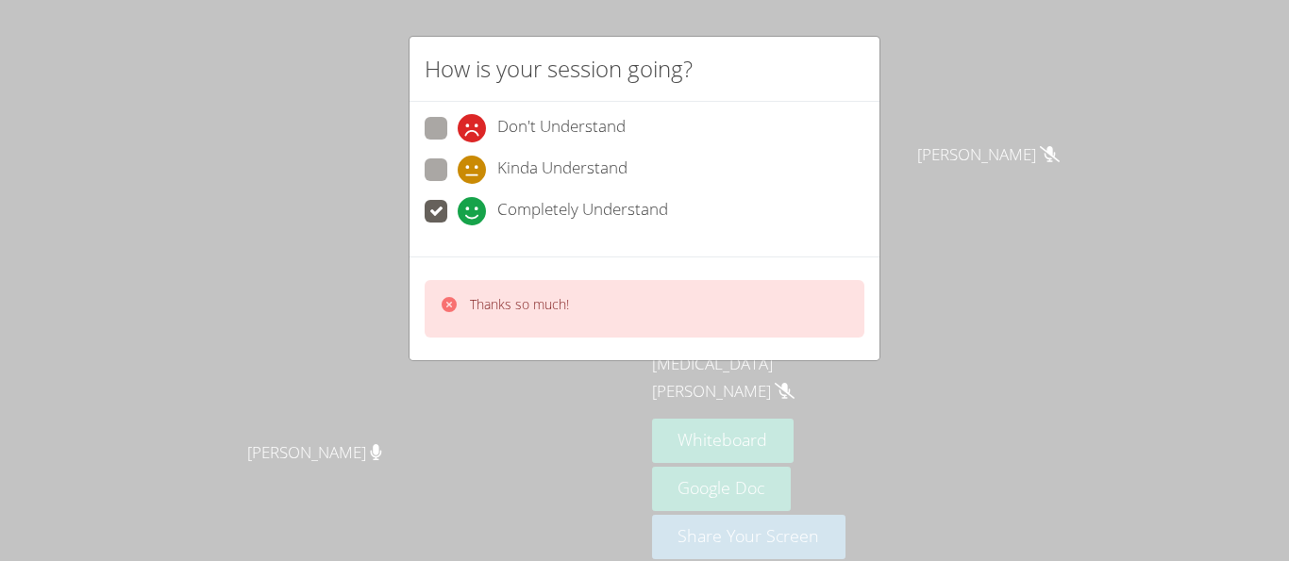
click at [489, 315] on div "Thanks so much!" at bounding box center [519, 308] width 99 height 27
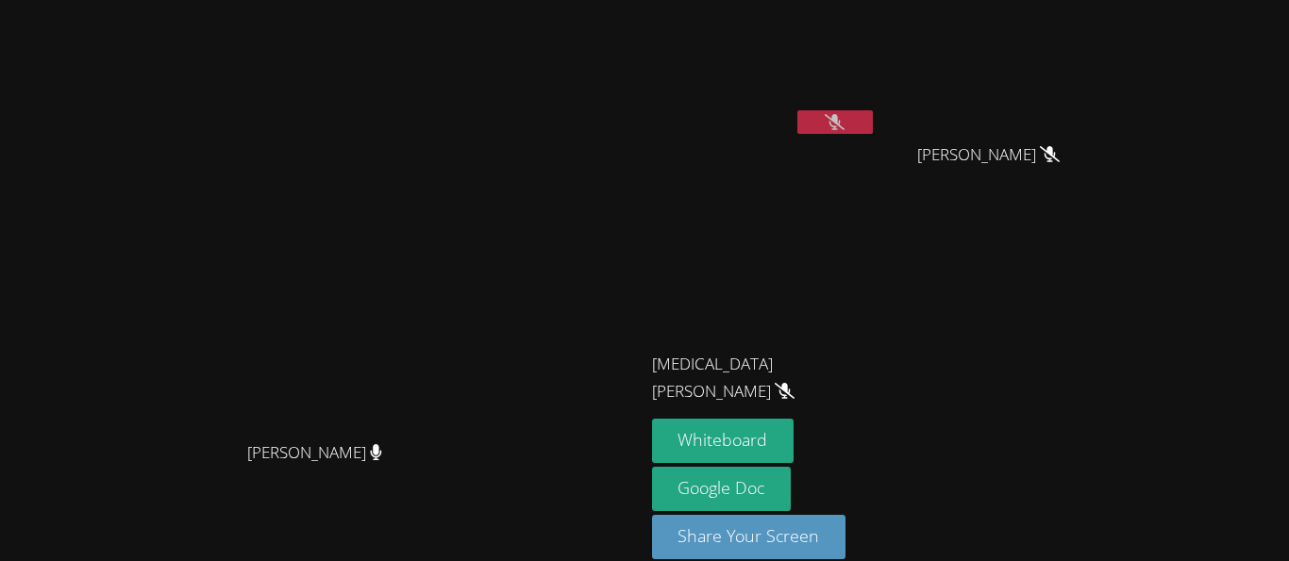
click at [844, 121] on icon at bounding box center [835, 122] width 20 height 16
